Goal: Information Seeking & Learning: Learn about a topic

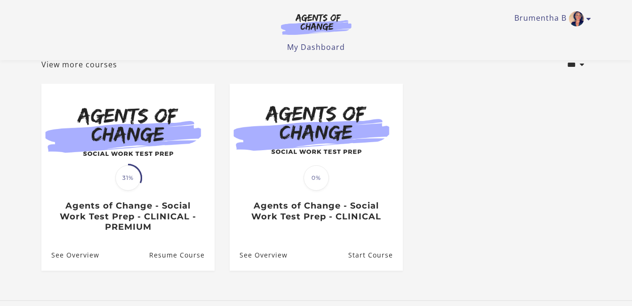
scroll to position [70, 0]
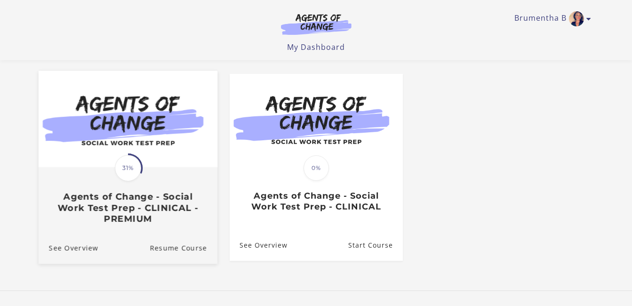
click at [136, 156] on div "Translation missing: en.liquid.partials.dashboard_course_card.progress_descript…" at bounding box center [127, 168] width 29 height 29
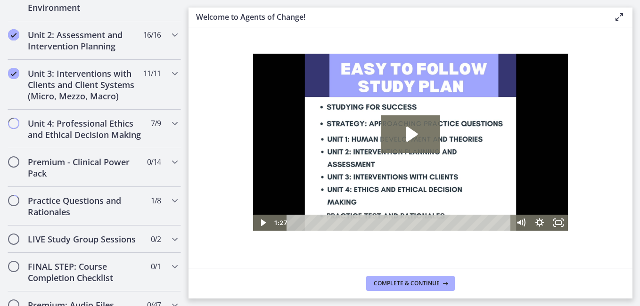
scroll to position [681, 0]
click at [127, 215] on h2 "Practice Questions and Rationales" at bounding box center [85, 205] width 115 height 23
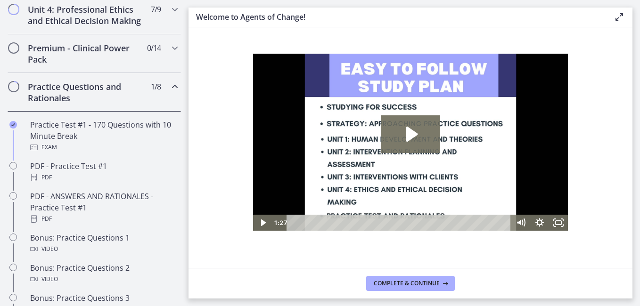
scroll to position [308, 0]
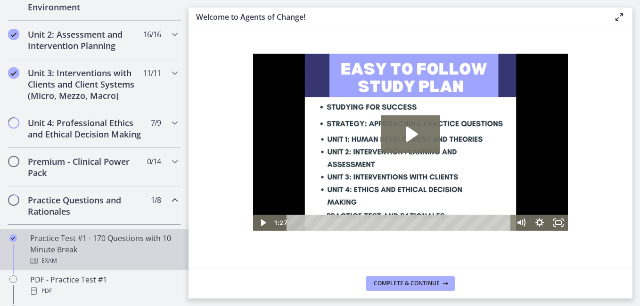
click at [125, 267] on div "Exam" at bounding box center [103, 260] width 147 height 11
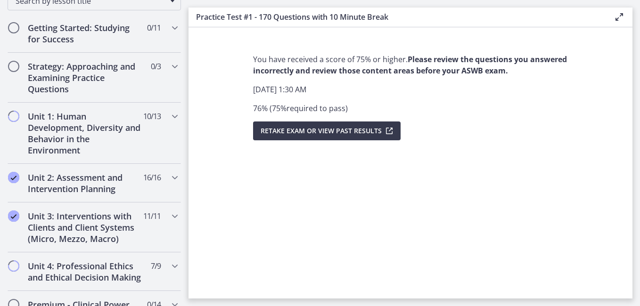
scroll to position [151, 0]
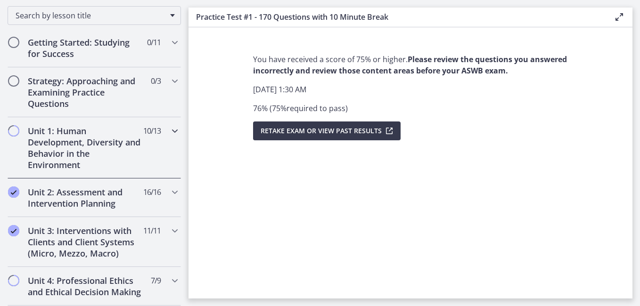
click at [99, 130] on h2 "Unit 1: Human Development, Diversity and Behavior in the Environment" at bounding box center [85, 147] width 115 height 45
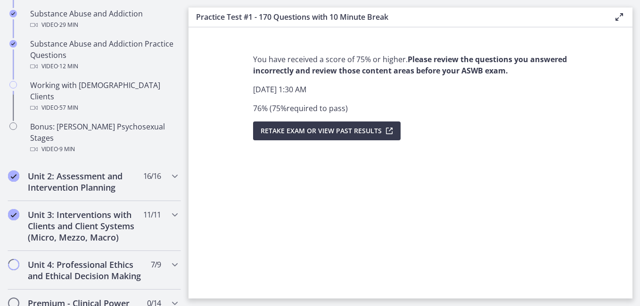
scroll to position [635, 0]
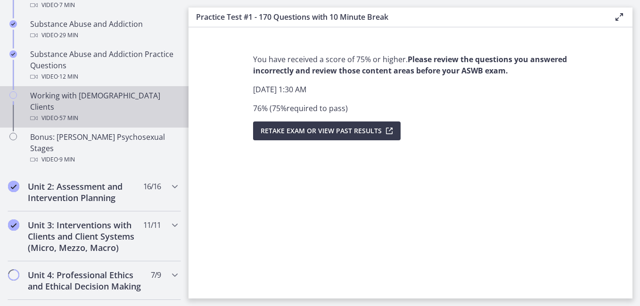
click at [117, 113] on div "Video · 57 min" at bounding box center [103, 118] width 147 height 11
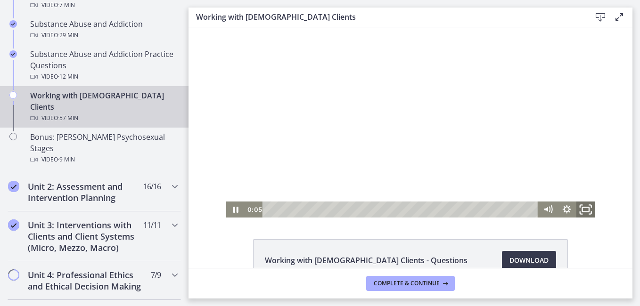
click at [588, 204] on icon "Fullscreen" at bounding box center [585, 209] width 23 height 19
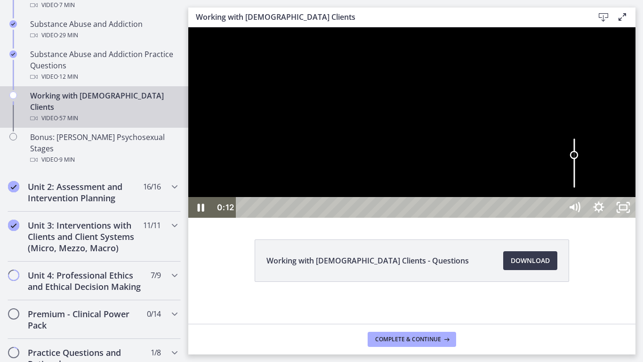
drag, startPoint x: 771, startPoint y: 310, endPoint x: 774, endPoint y: 326, distance: 16.7
click at [579, 159] on div "Volume" at bounding box center [574, 155] width 8 height 8
click at [471, 218] on div at bounding box center [411, 122] width 447 height 190
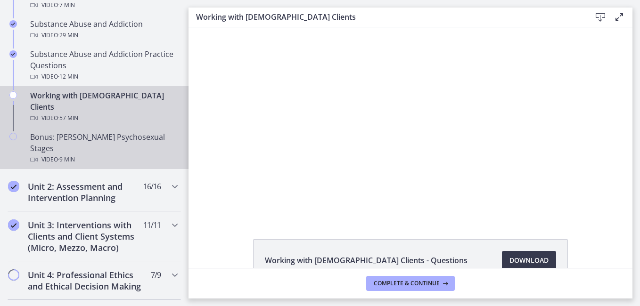
click at [105, 128] on link "Bonus: [PERSON_NAME] Psychosexual Stages Video · 9 min" at bounding box center [94, 148] width 188 height 41
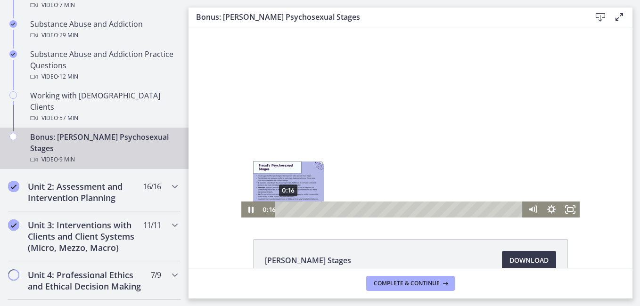
click at [285, 211] on div "0:16" at bounding box center [400, 210] width 236 height 16
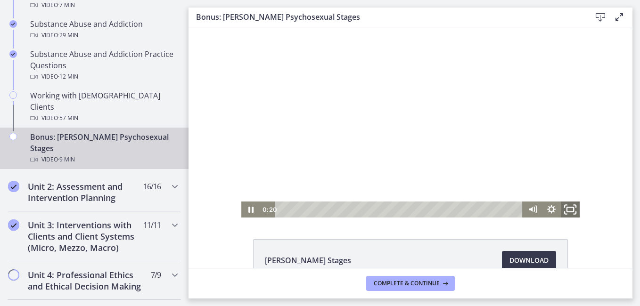
click at [568, 207] on icon "Fullscreen" at bounding box center [570, 209] width 23 height 19
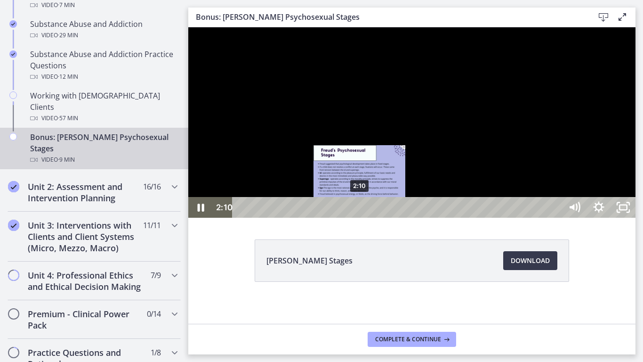
click at [360, 218] on div "2:10" at bounding box center [398, 207] width 315 height 21
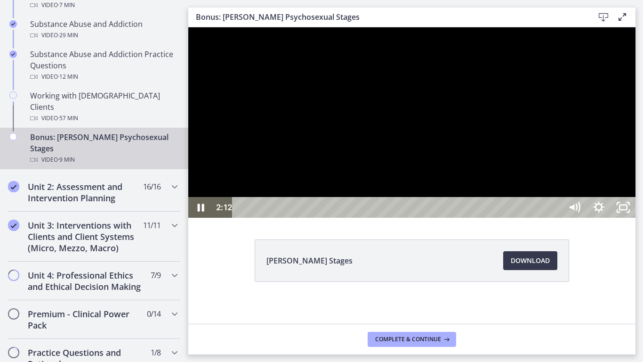
click at [357, 218] on div at bounding box center [411, 122] width 447 height 190
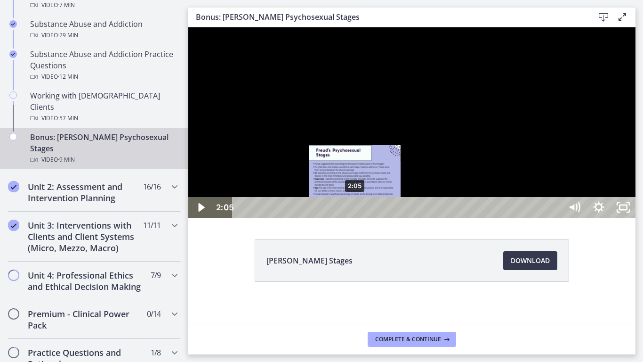
click at [355, 218] on div "2:05" at bounding box center [398, 207] width 315 height 21
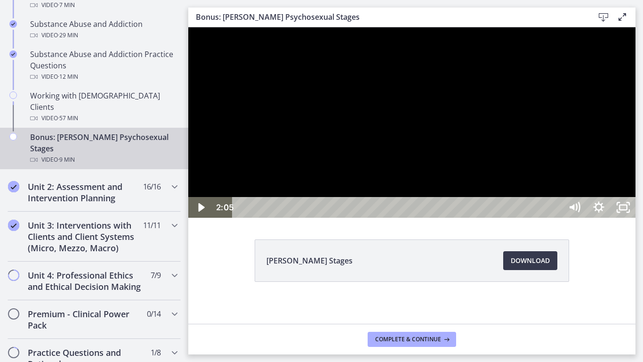
click at [610, 218] on div at bounding box center [411, 122] width 447 height 190
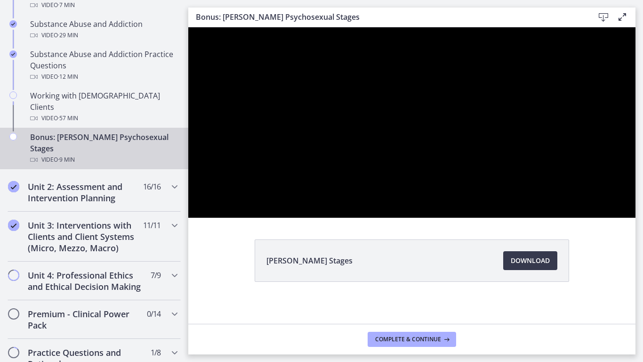
click at [610, 218] on div at bounding box center [411, 122] width 447 height 190
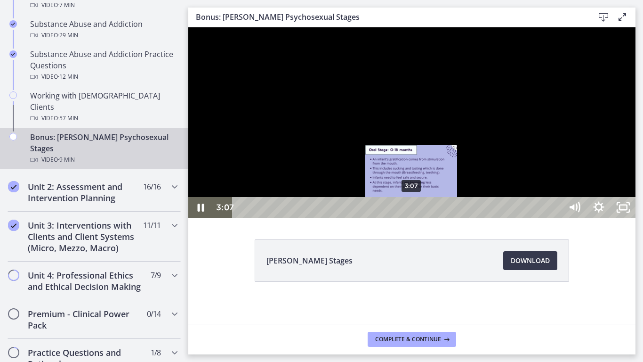
click at [412, 218] on div "3:07" at bounding box center [398, 207] width 315 height 21
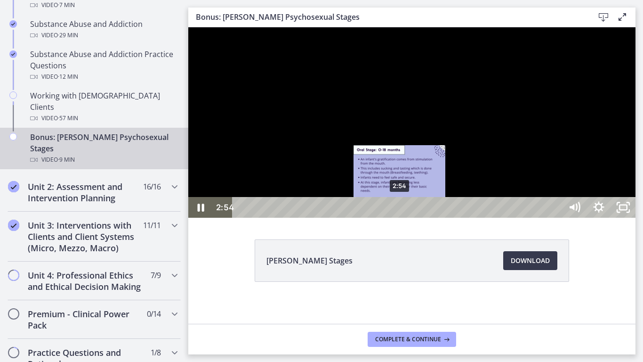
click at [400, 218] on div "2:54" at bounding box center [398, 207] width 315 height 21
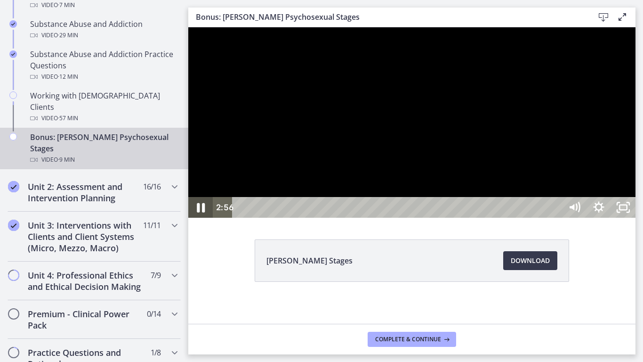
click at [202, 220] on icon "Pause" at bounding box center [200, 207] width 29 height 25
click at [242, 218] on div at bounding box center [411, 122] width 447 height 190
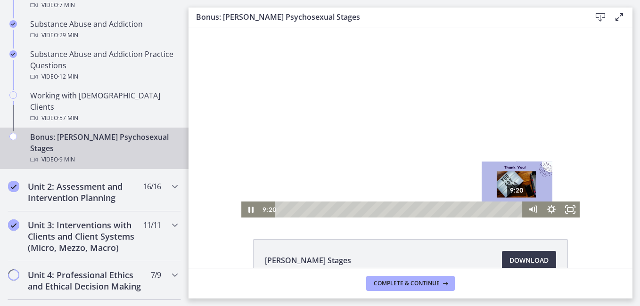
drag, startPoint x: 499, startPoint y: 208, endPoint x: 524, endPoint y: 212, distance: 25.4
click at [524, 212] on div "9:20 9:20" at bounding box center [410, 210] width 338 height 16
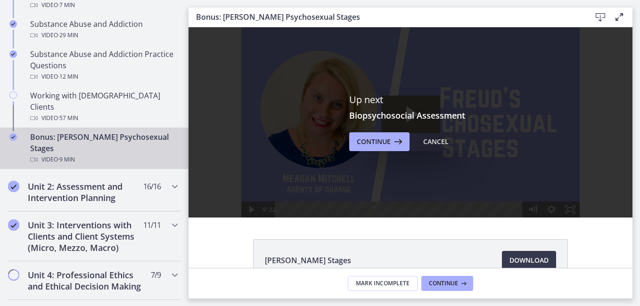
click at [423, 143] on div "Cancel" at bounding box center [435, 141] width 25 height 11
